Goal: Transaction & Acquisition: Purchase product/service

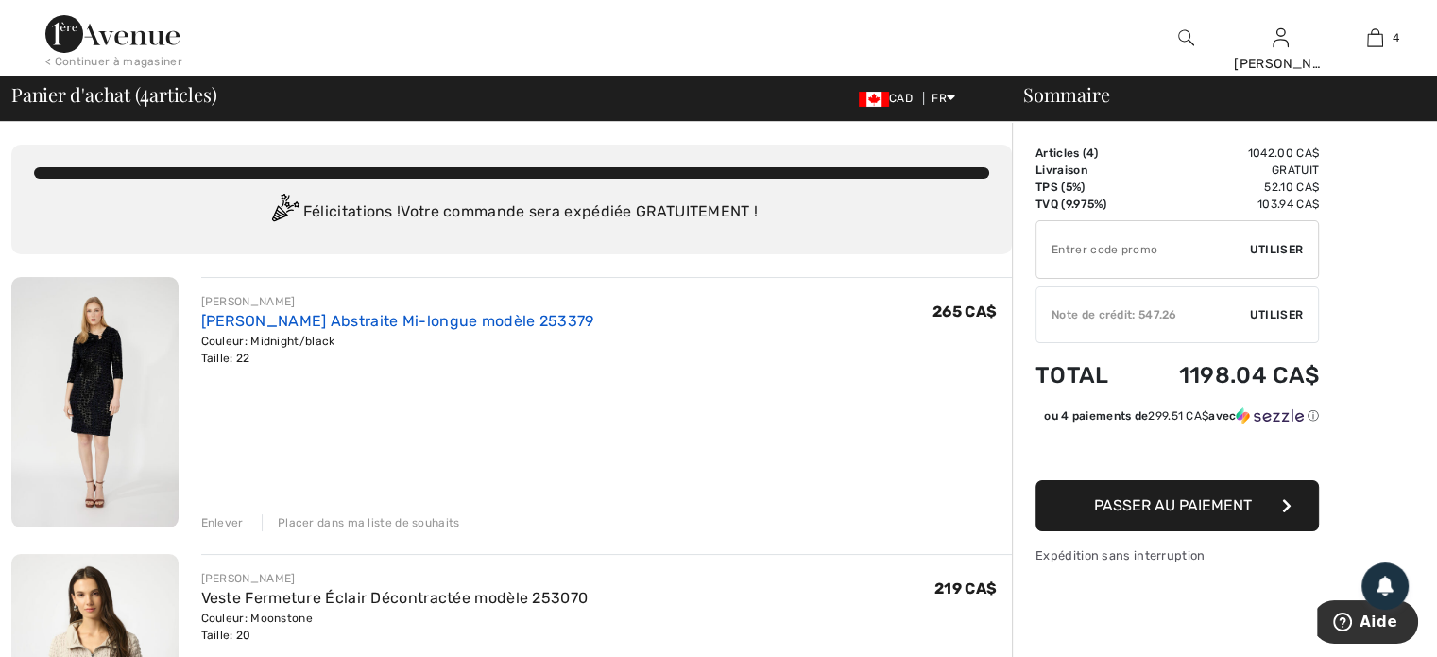
click at [244, 324] on link "[PERSON_NAME] Abstraite Mi-longue modèle 253379" at bounding box center [397, 321] width 393 height 18
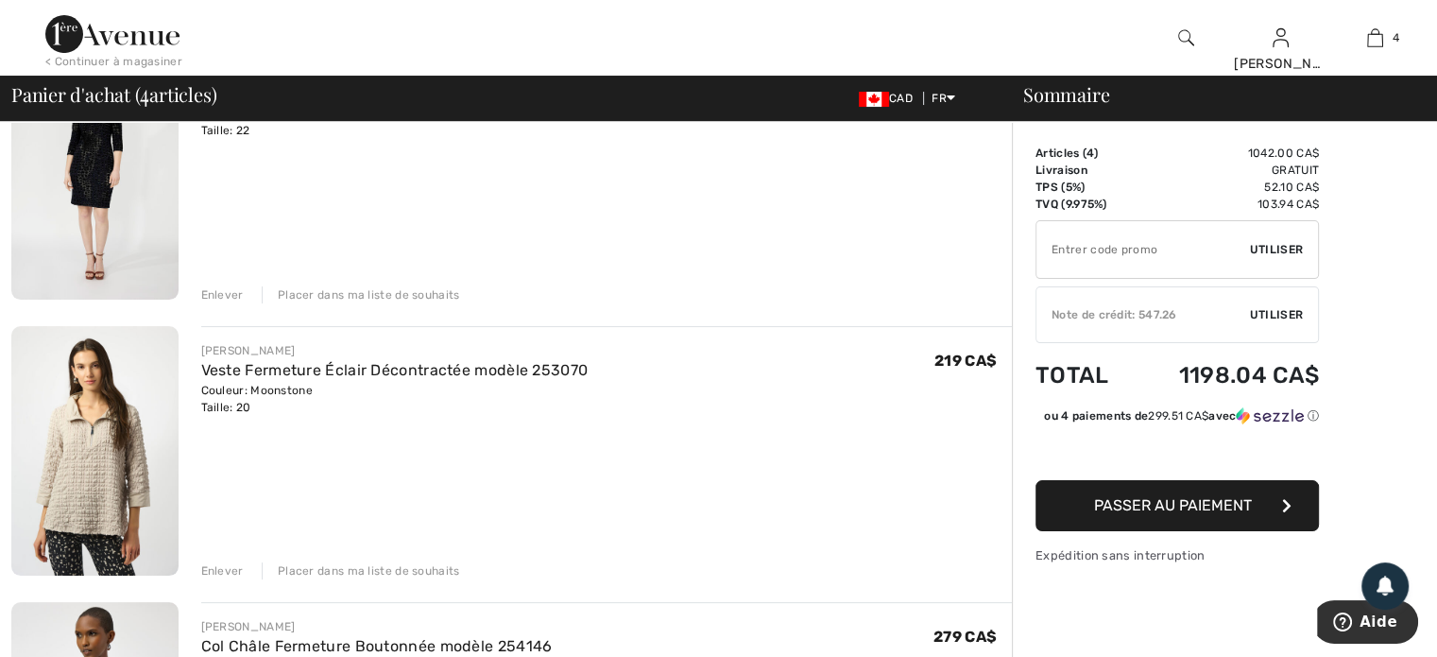
scroll to position [283, 0]
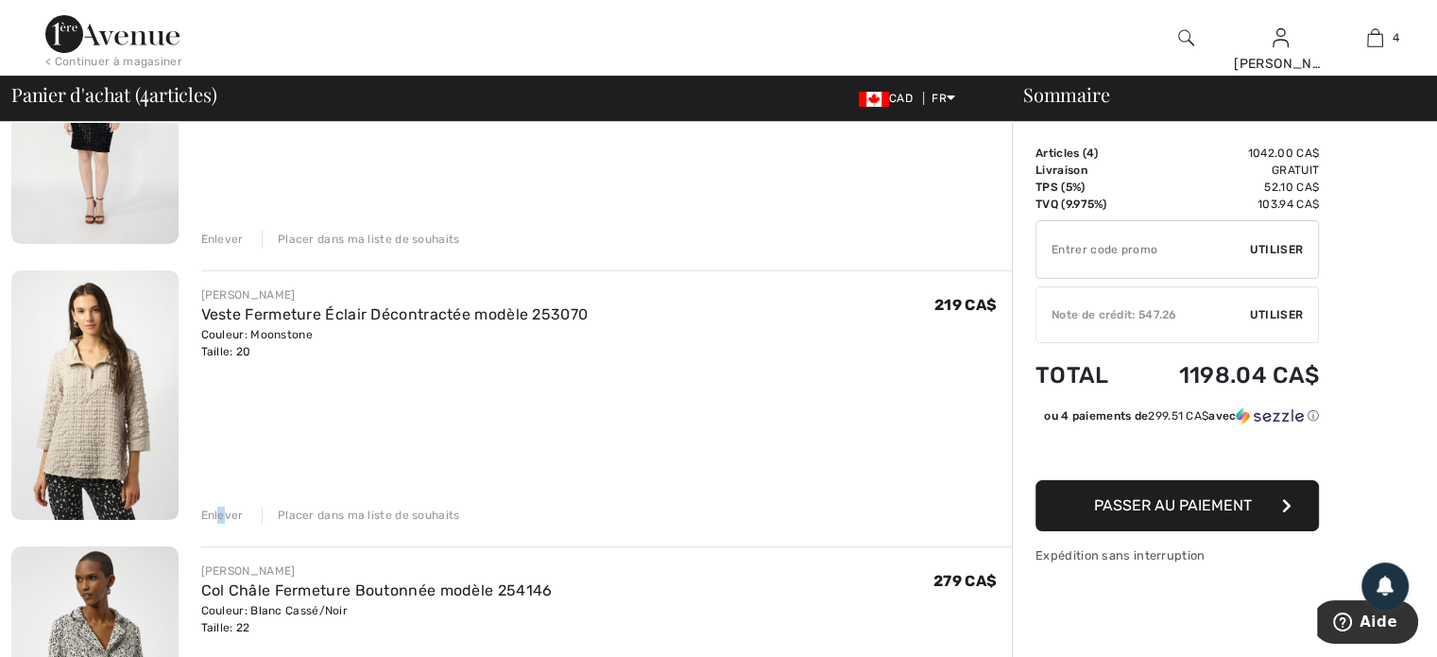
click at [222, 508] on div "Enlever" at bounding box center [222, 514] width 43 height 17
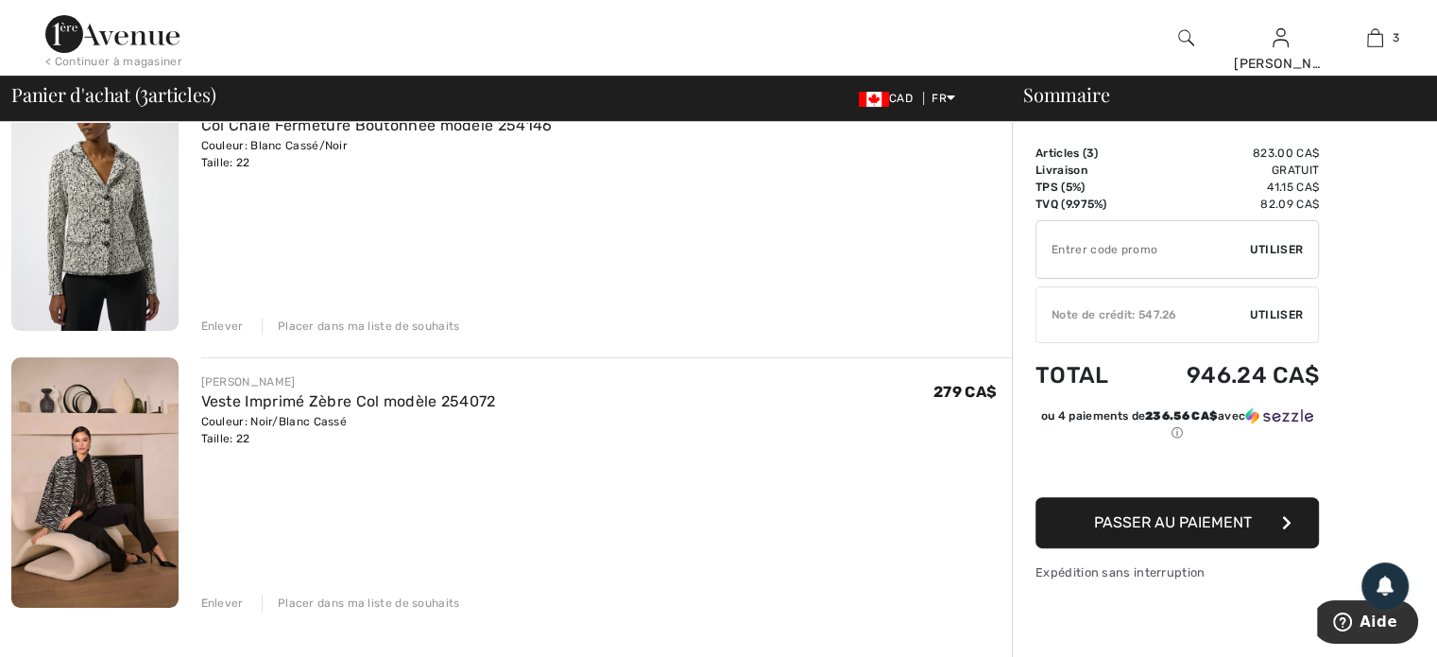
scroll to position [378, 0]
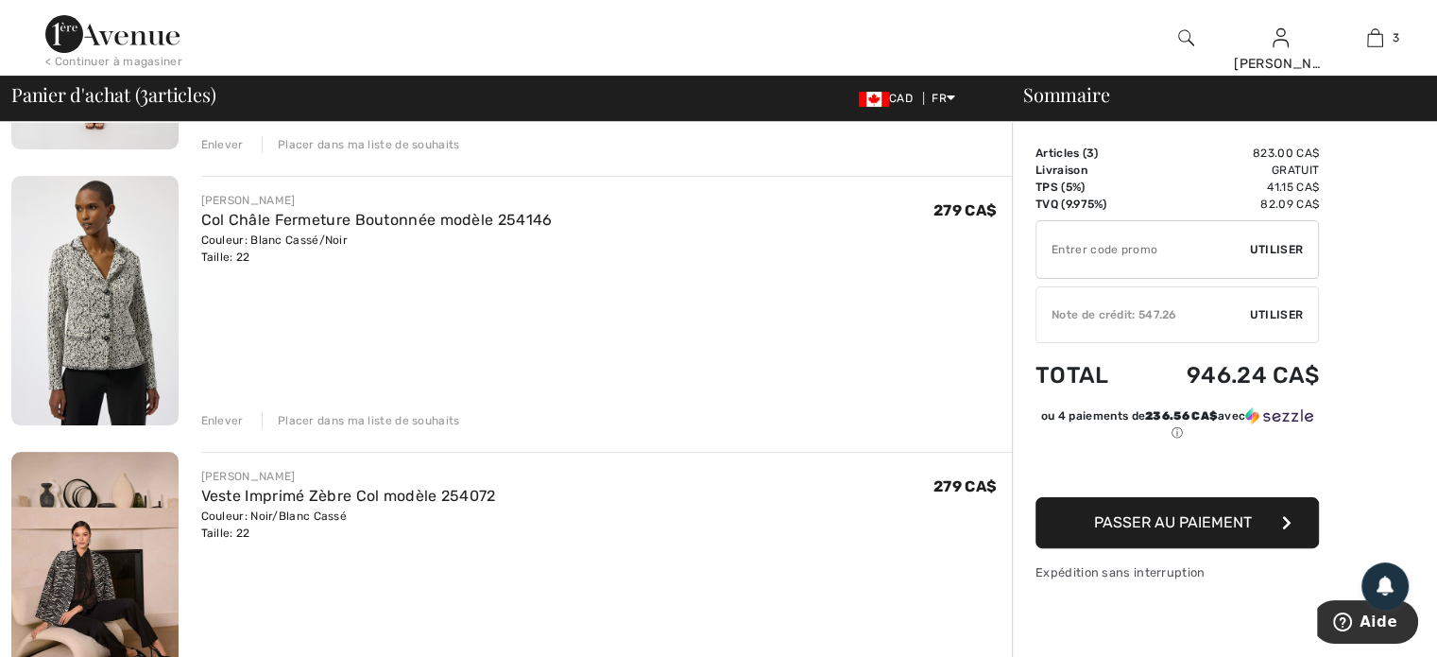
click at [223, 417] on div "Enlever" at bounding box center [222, 420] width 43 height 17
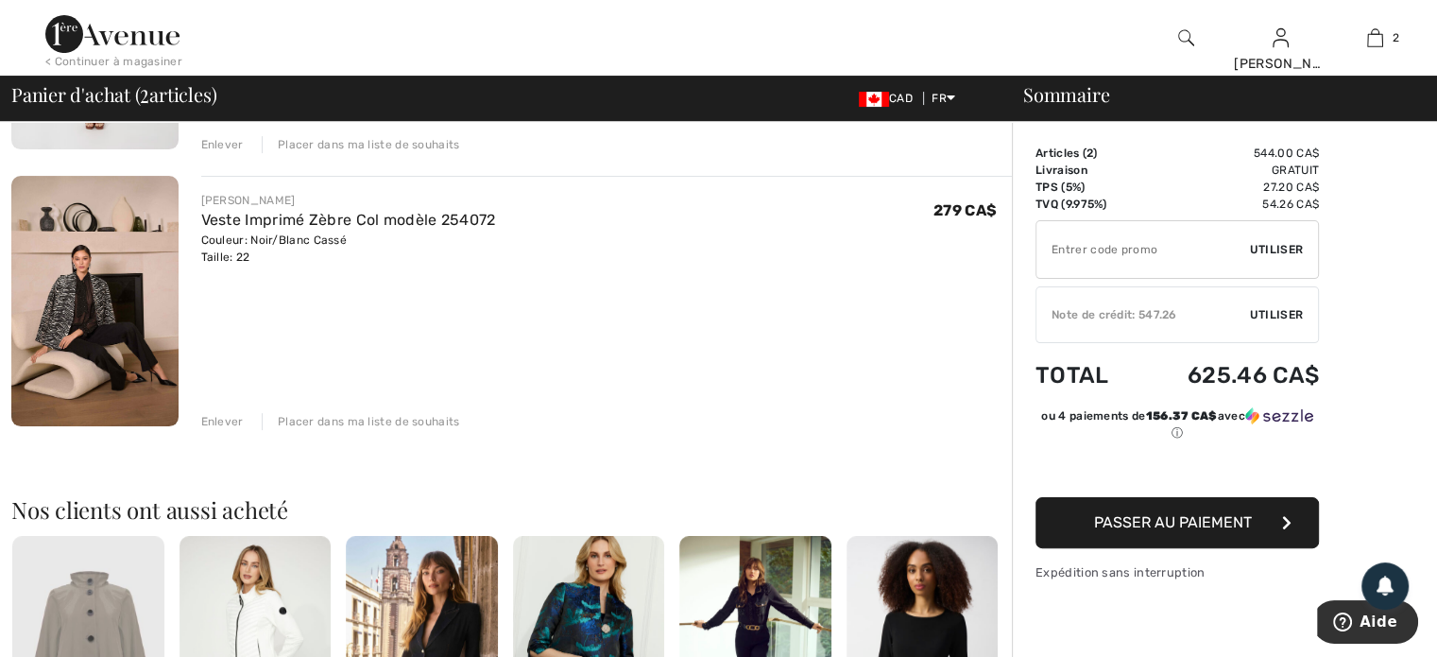
scroll to position [283, 0]
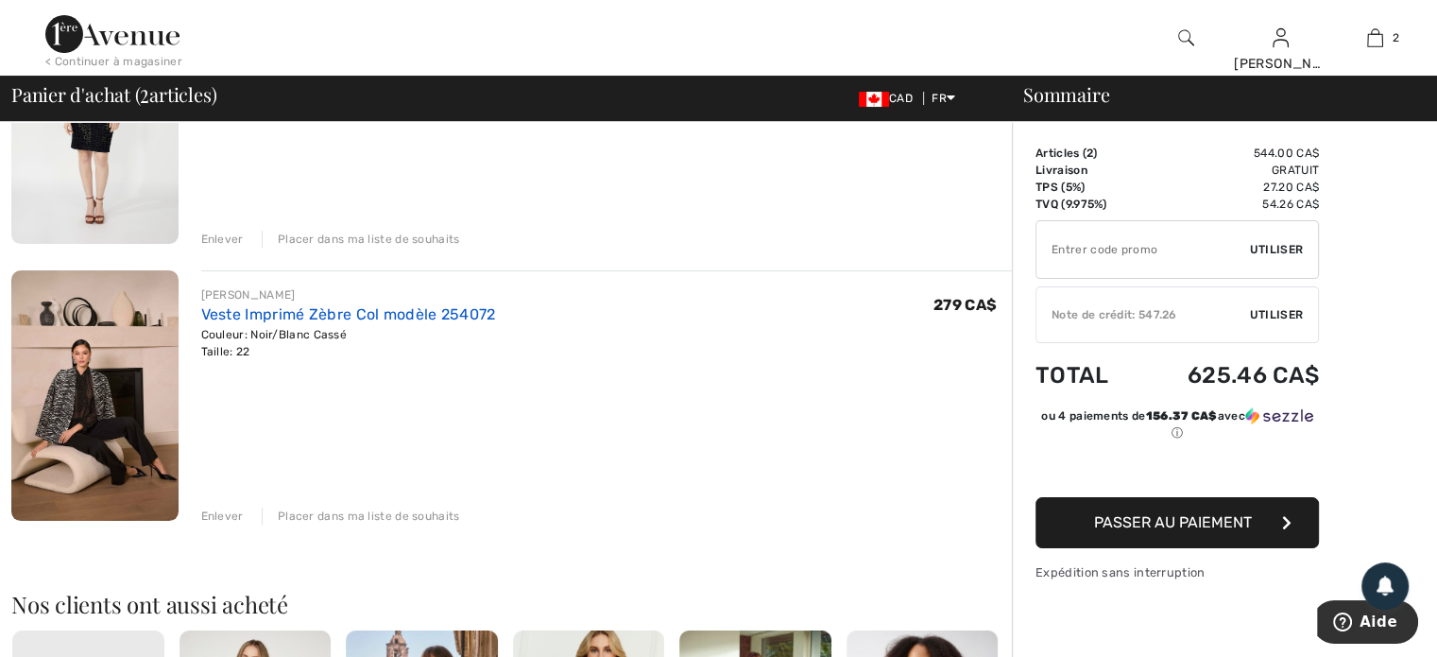
click at [333, 309] on link "Veste Imprimé Zèbre Col modèle 254072" at bounding box center [348, 314] width 295 height 18
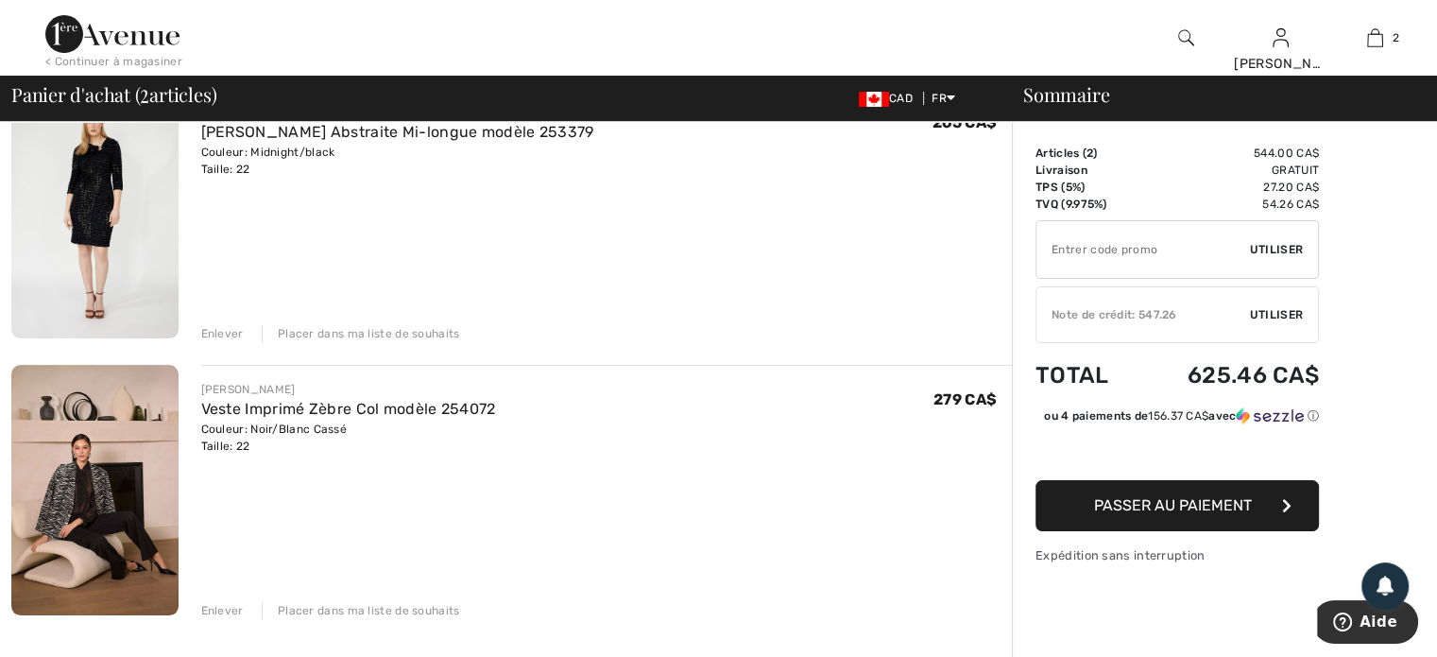
scroll to position [94, 0]
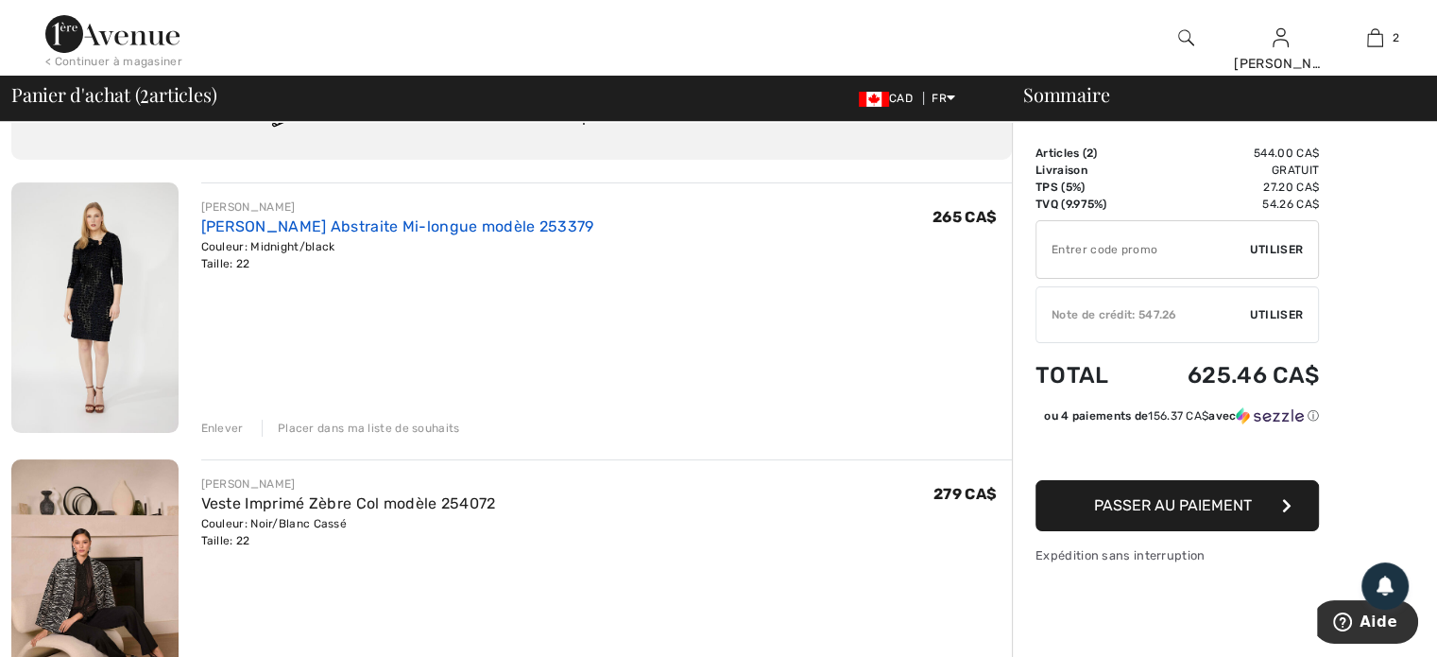
click at [295, 223] on link "[PERSON_NAME] Abstraite Mi-longue modèle 253379" at bounding box center [397, 226] width 393 height 18
click at [1143, 513] on span "Passer au paiement" at bounding box center [1173, 505] width 158 height 18
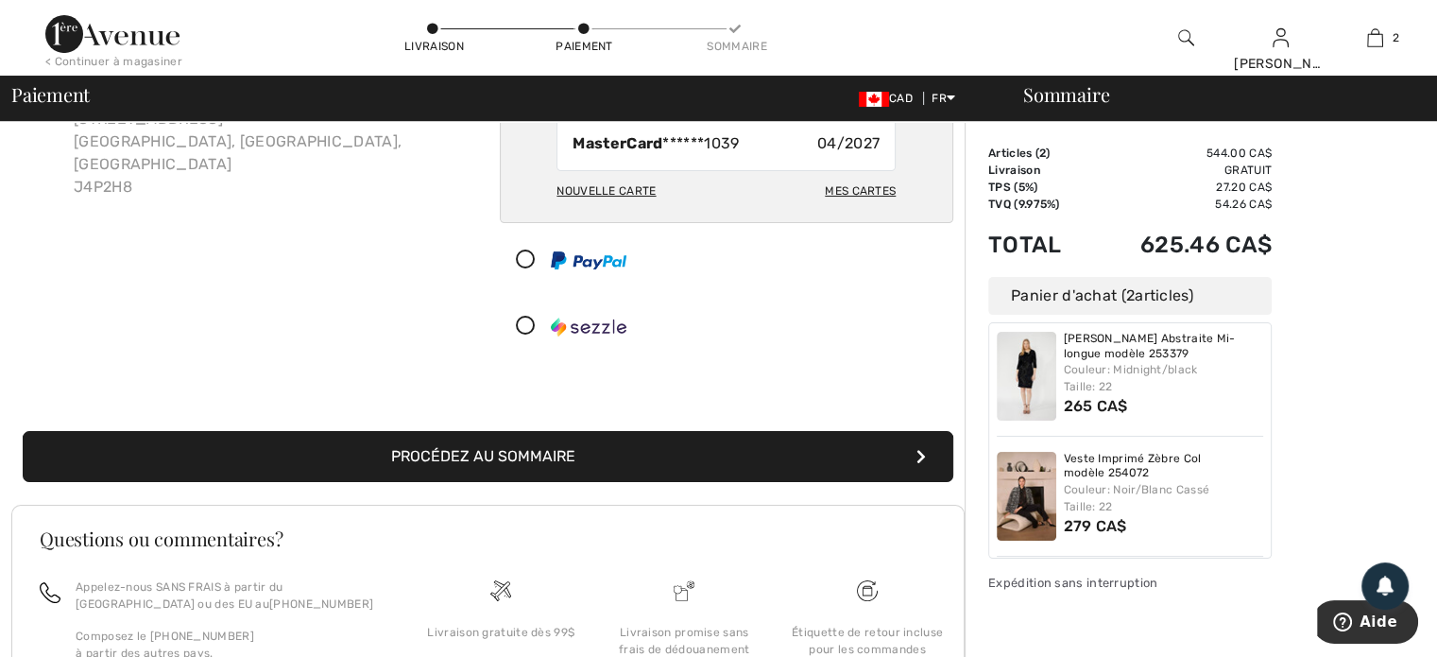
scroll to position [189, 0]
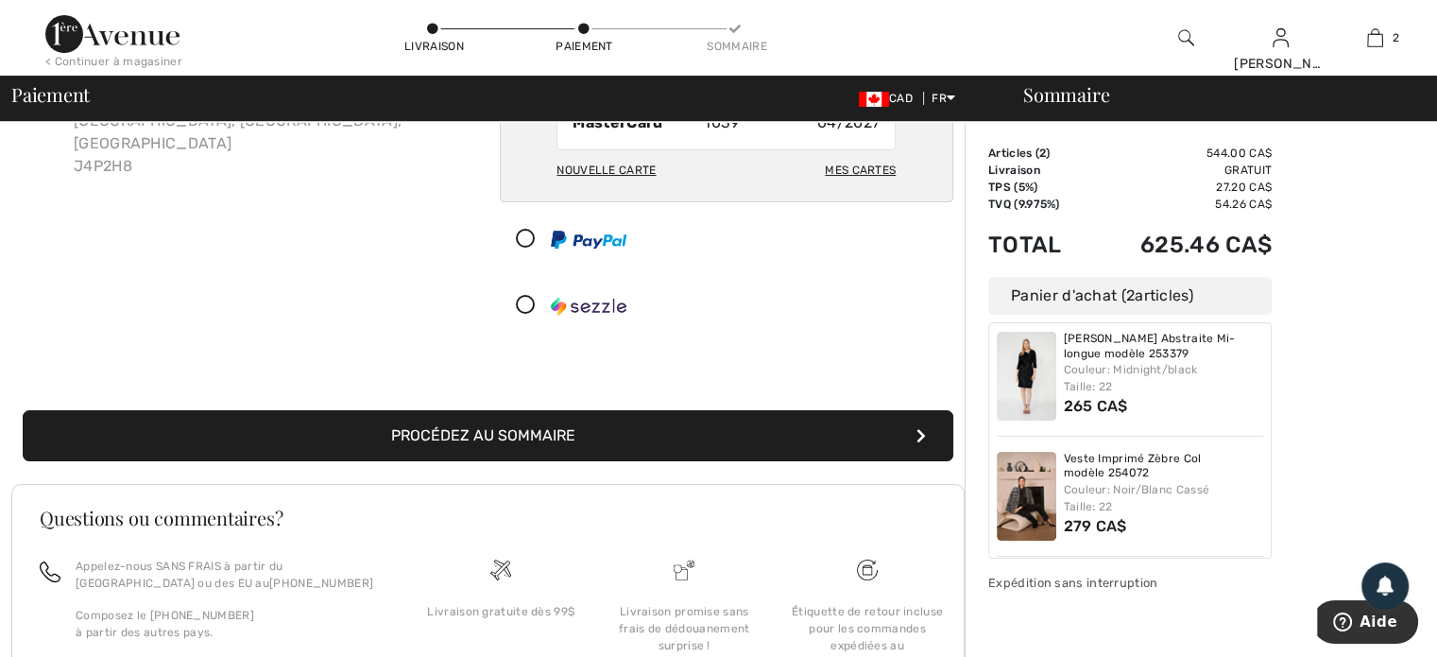
click at [529, 427] on button "Procédez au sommaire" at bounding box center [488, 435] width 931 height 51
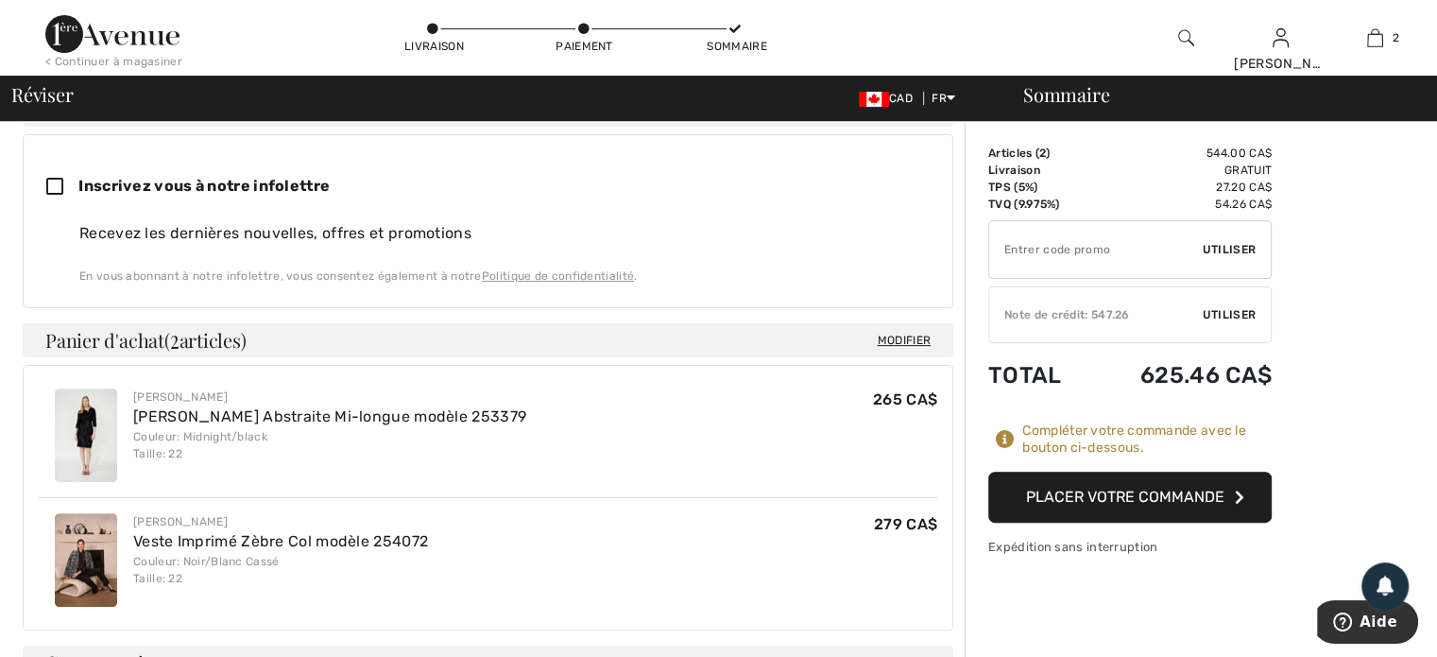
scroll to position [567, 0]
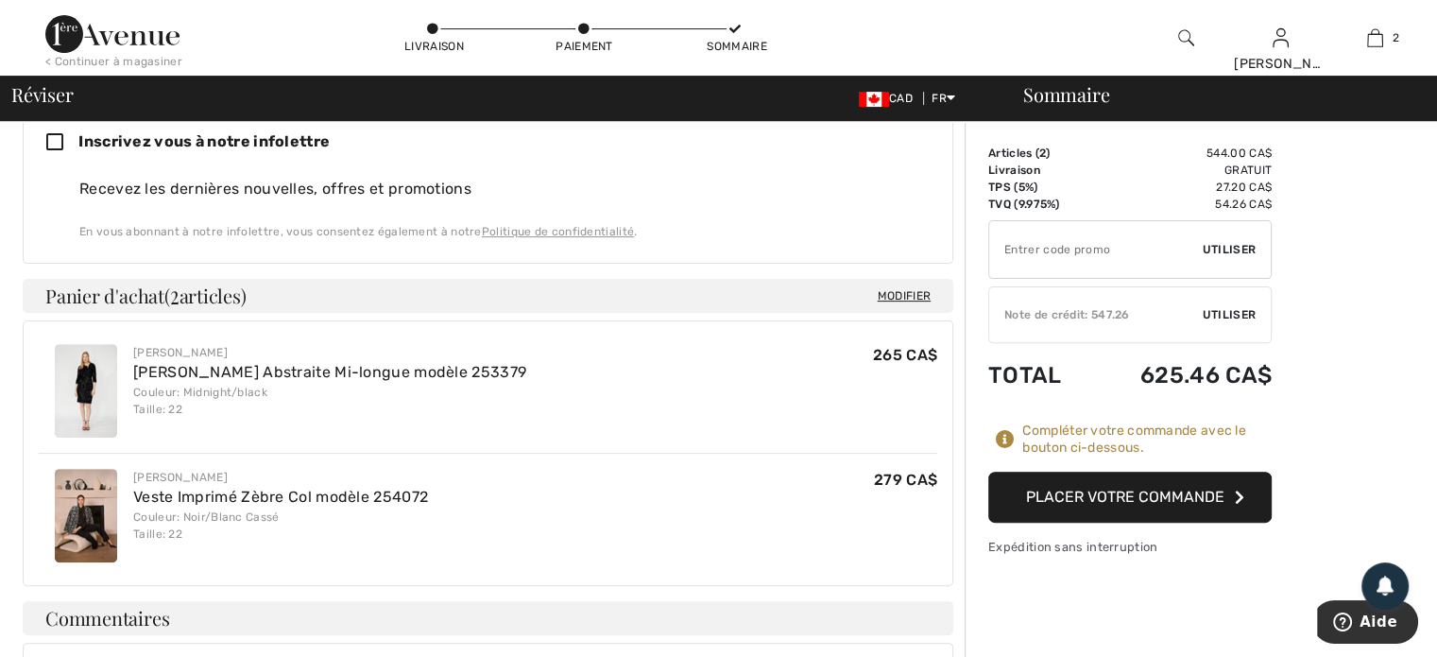
click at [1067, 306] on div "Note de crédit: 547.26" at bounding box center [1096, 314] width 214 height 17
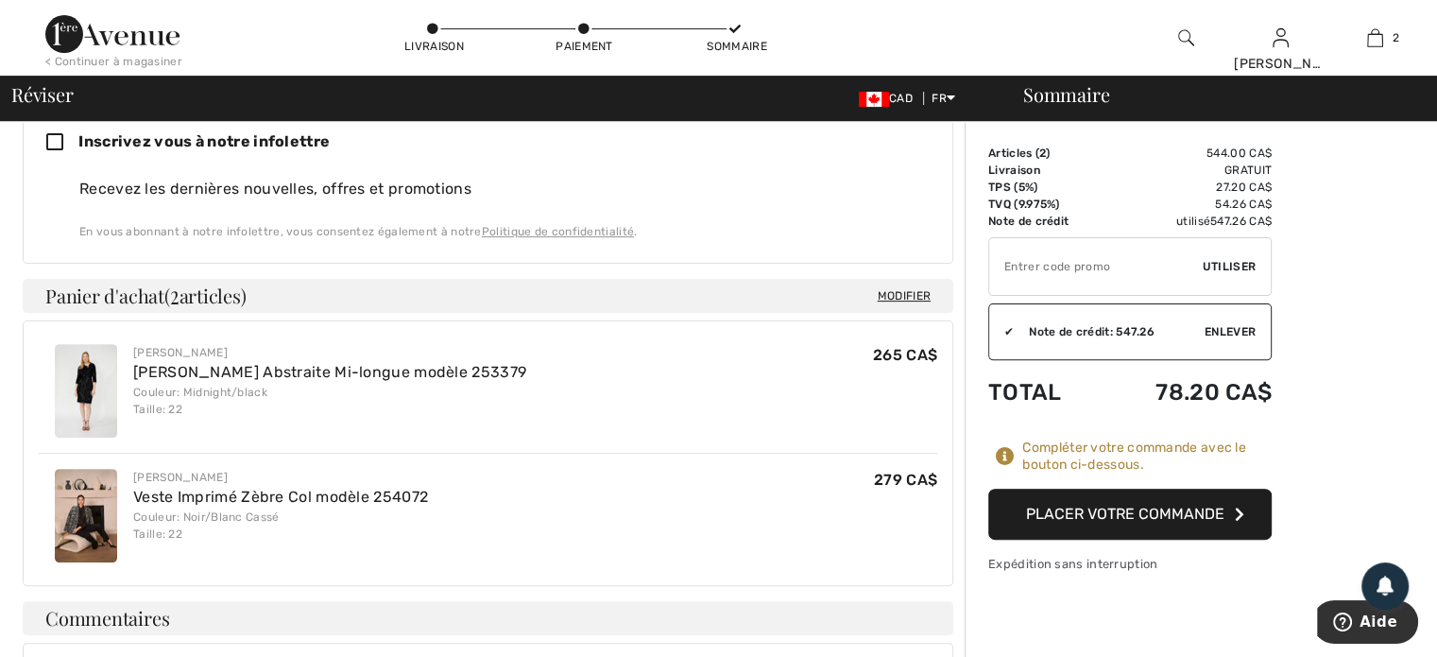
click at [1117, 504] on button "Placer votre commande" at bounding box center [1129, 513] width 283 height 51
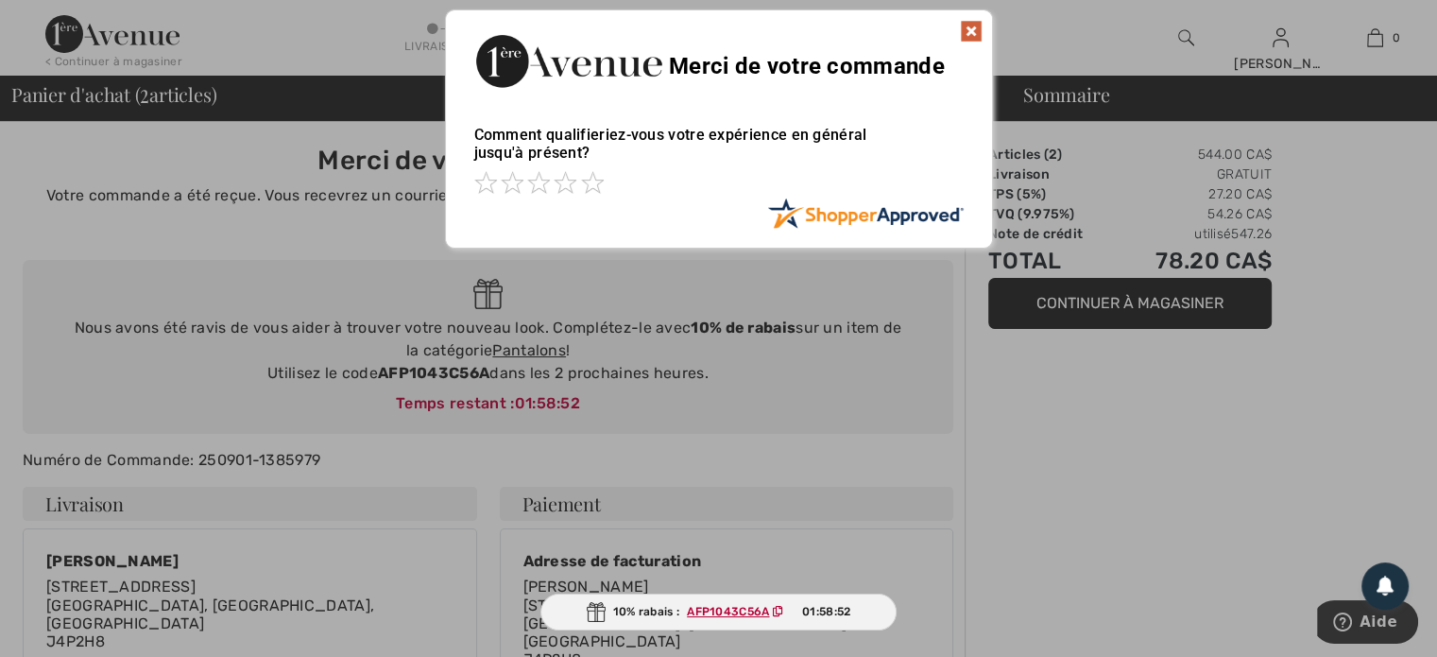
click at [967, 27] on img at bounding box center [971, 31] width 23 height 23
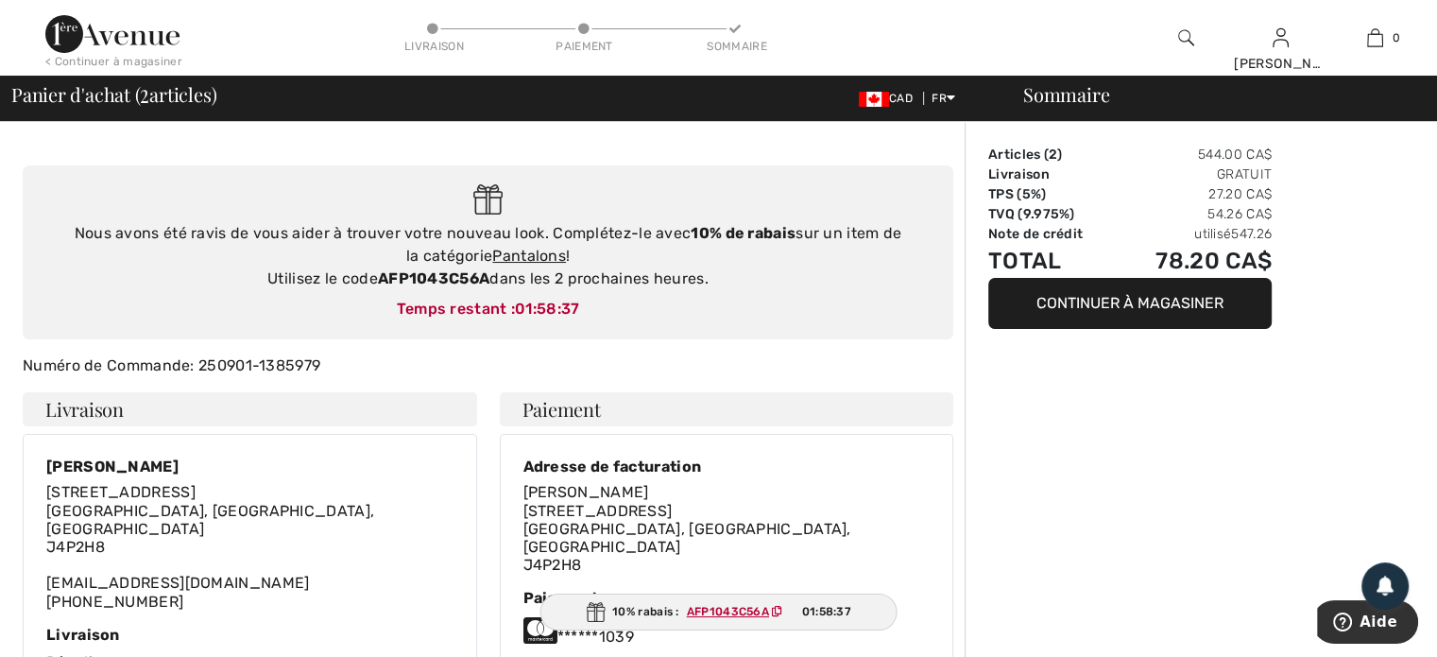
scroll to position [94, 0]
